Goal: Go to known website: Access a specific website the user already knows

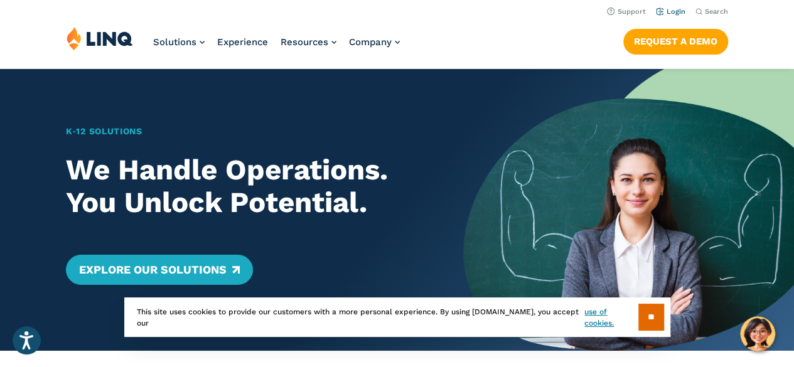
click at [676, 12] on link "Login" at bounding box center [671, 12] width 30 height 8
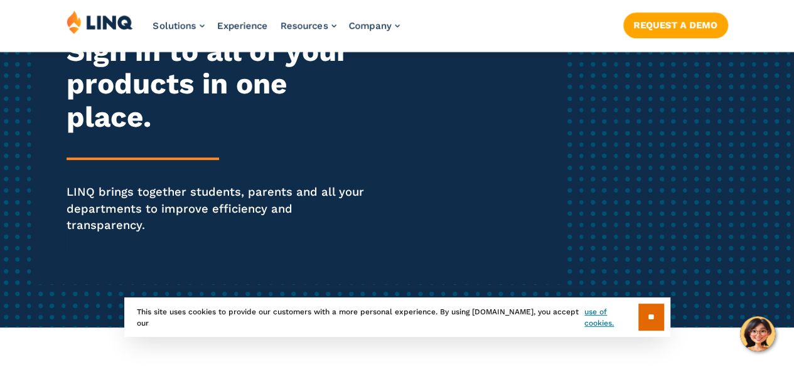
scroll to position [183, 0]
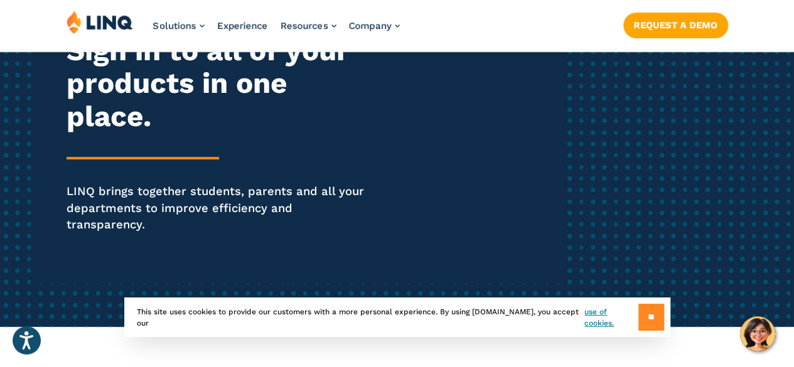
click at [643, 306] on input "**" at bounding box center [651, 317] width 26 height 27
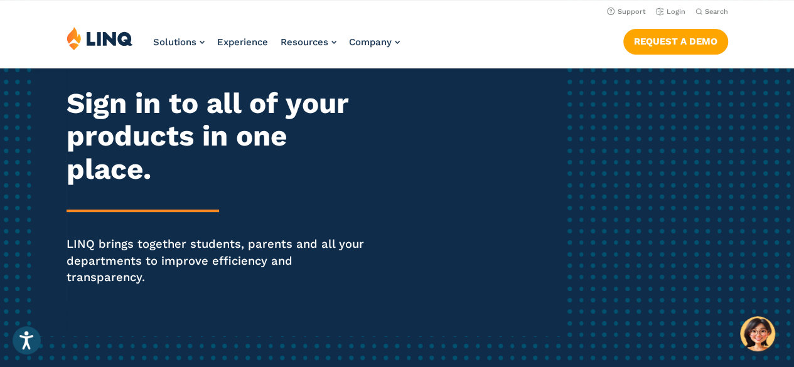
scroll to position [0, 0]
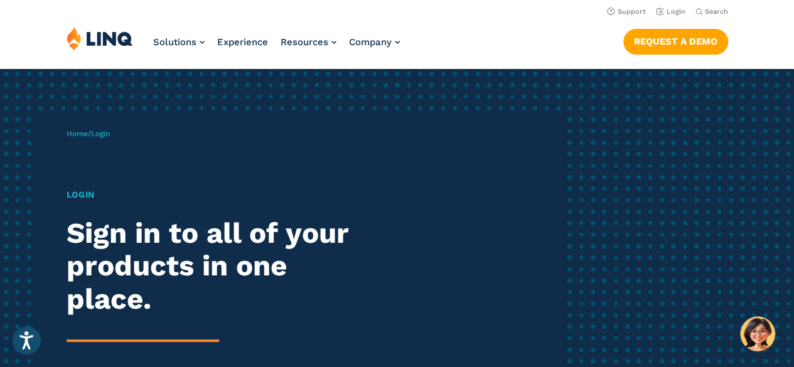
click at [100, 131] on span "Login" at bounding box center [100, 133] width 19 height 9
click at [87, 188] on h1 "Login" at bounding box center [220, 194] width 306 height 13
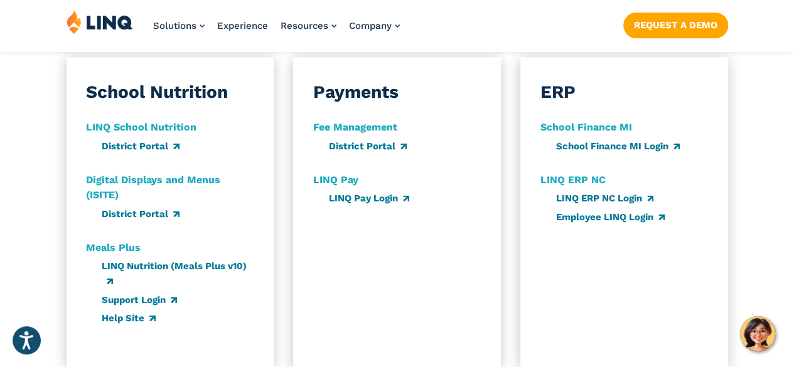
scroll to position [769, 0]
click at [138, 140] on link "District Portal" at bounding box center [141, 145] width 78 height 11
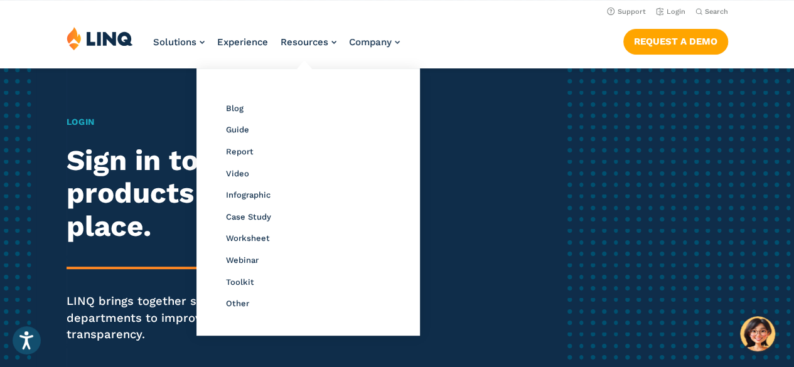
scroll to position [0, 0]
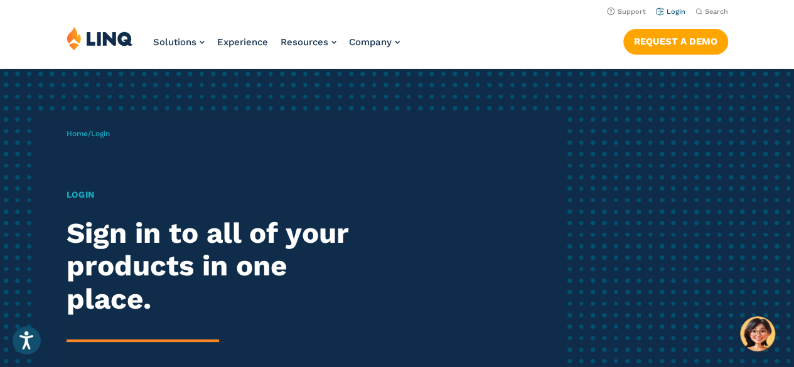
click at [660, 16] on link "Login" at bounding box center [671, 12] width 30 height 8
